Goal: Transaction & Acquisition: Subscribe to service/newsletter

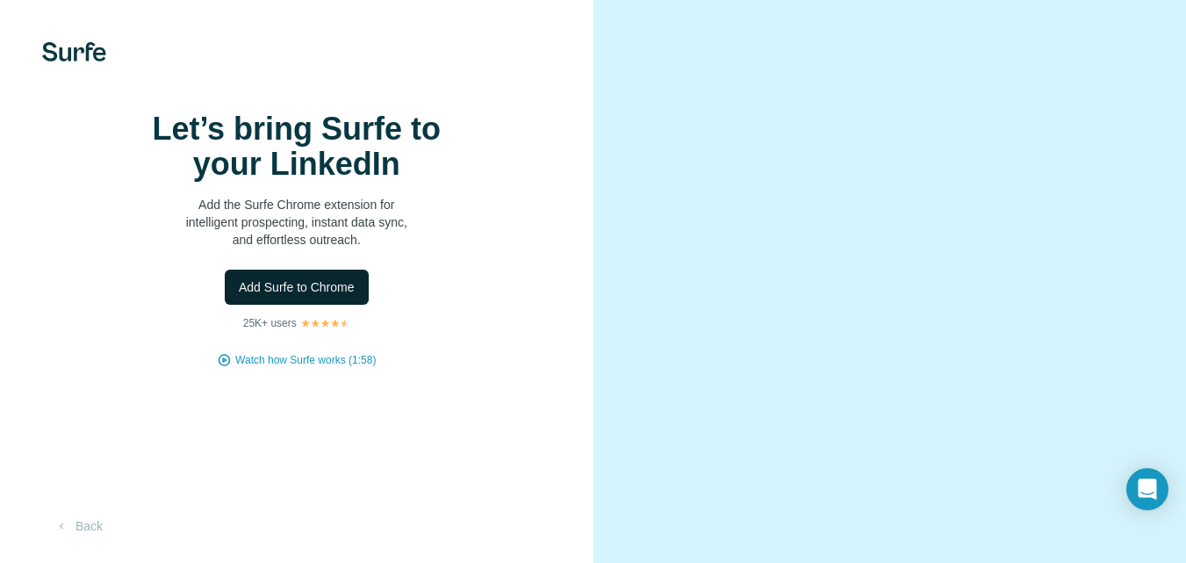
click at [338, 296] on span "Add Surfe to Chrome" at bounding box center [297, 287] width 116 height 18
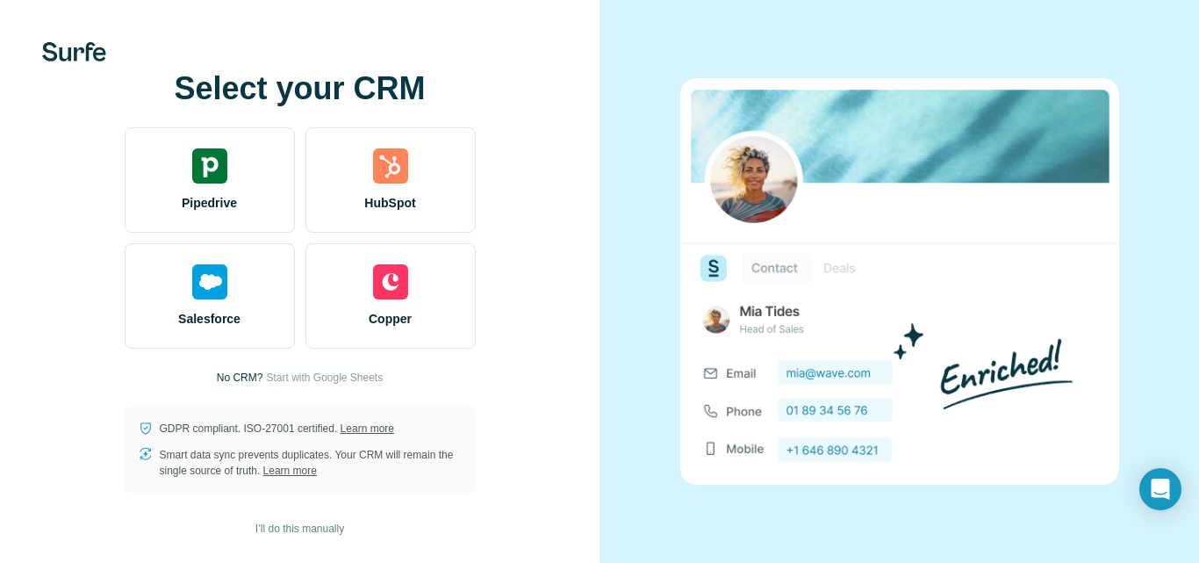
click at [0, 183] on div "Select your CRM Pipedrive HubSpot Salesforce Copper No CRM? Start with Google S…" at bounding box center [300, 281] width 600 height 563
click at [305, 381] on span "Start with Google Sheets" at bounding box center [324, 378] width 117 height 16
